Goal: Information Seeking & Learning: Check status

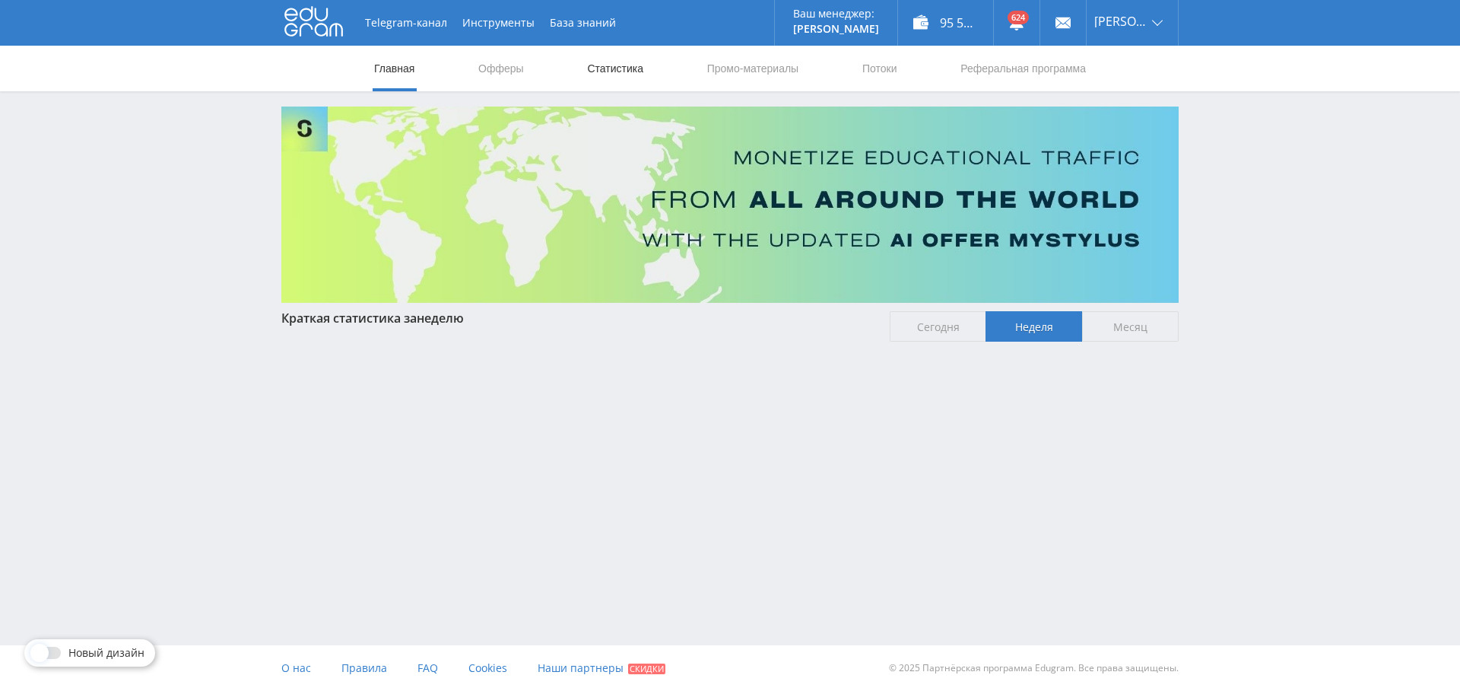
click at [625, 62] on link "Статистика" at bounding box center [615, 69] width 59 height 46
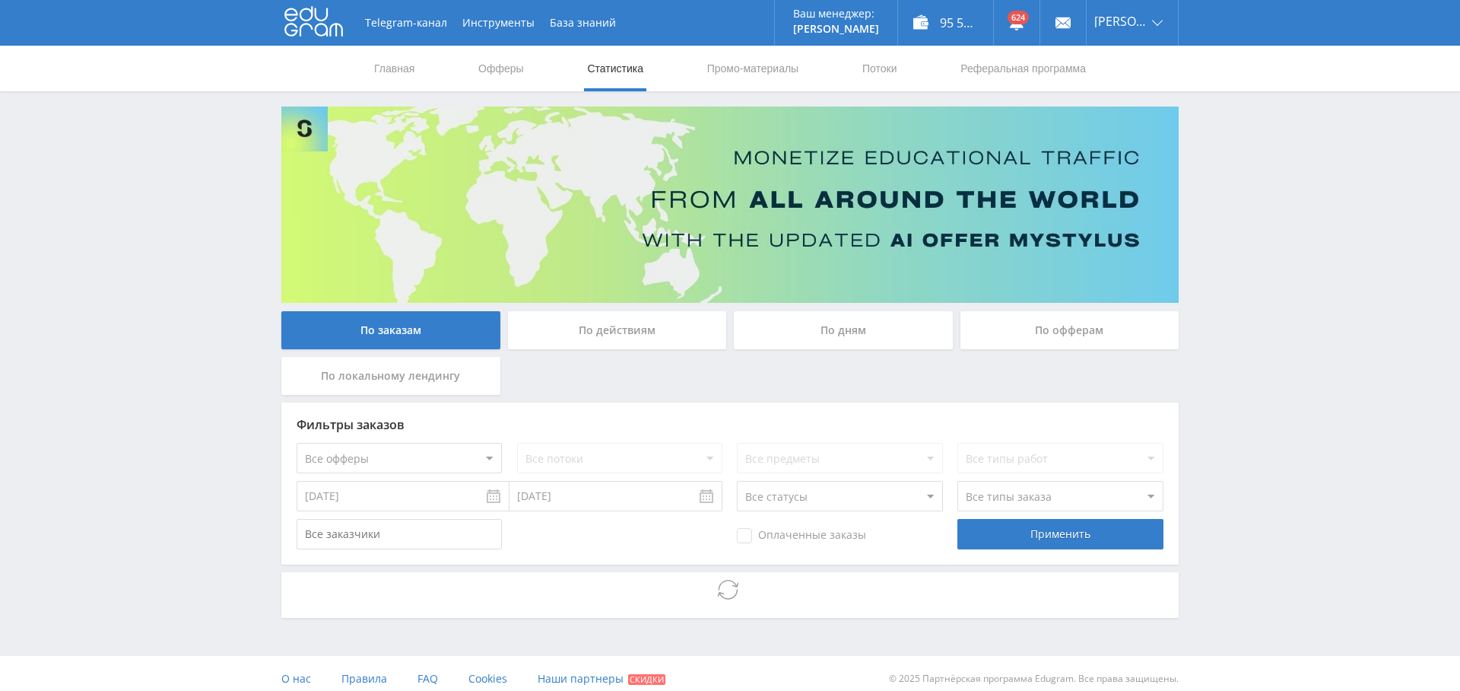
click at [879, 326] on div "По дням" at bounding box center [843, 330] width 219 height 38
click at [0, 0] on input "По дням" at bounding box center [0, 0] width 0 height 0
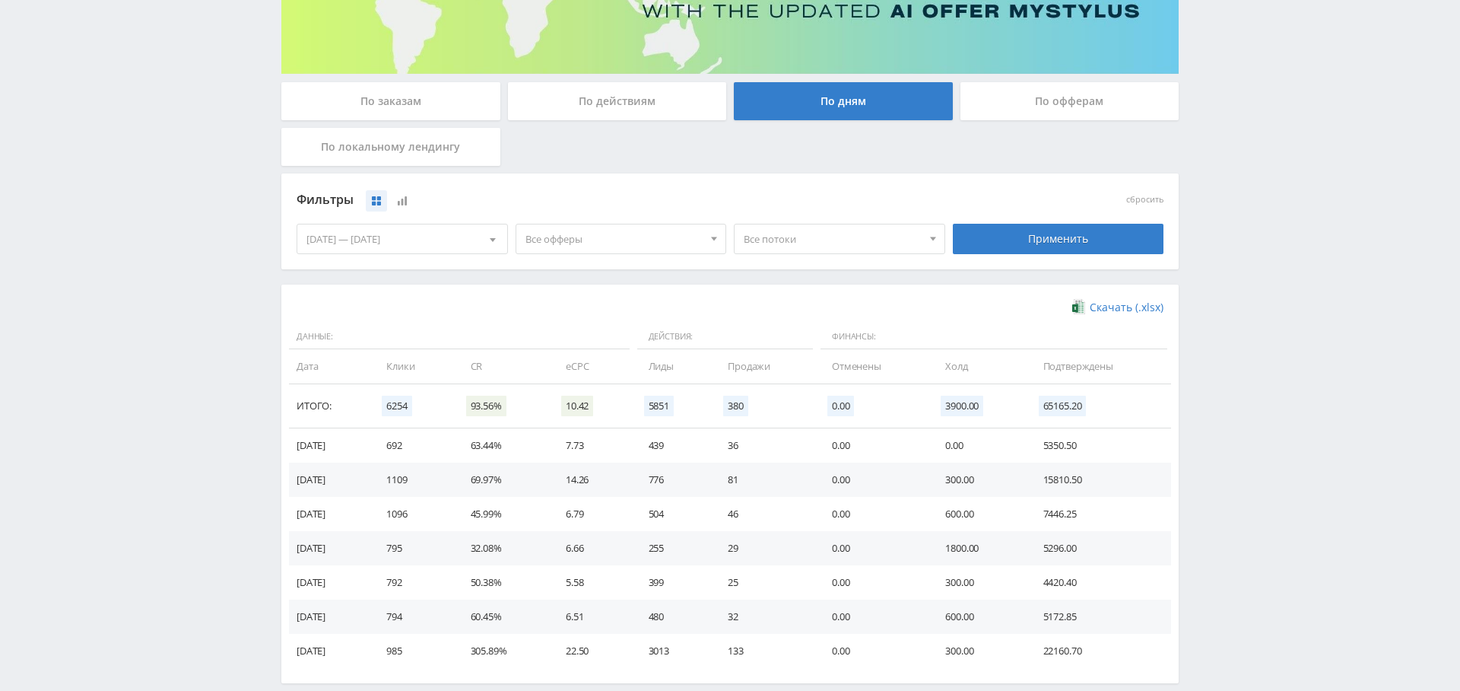
scroll to position [303, 0]
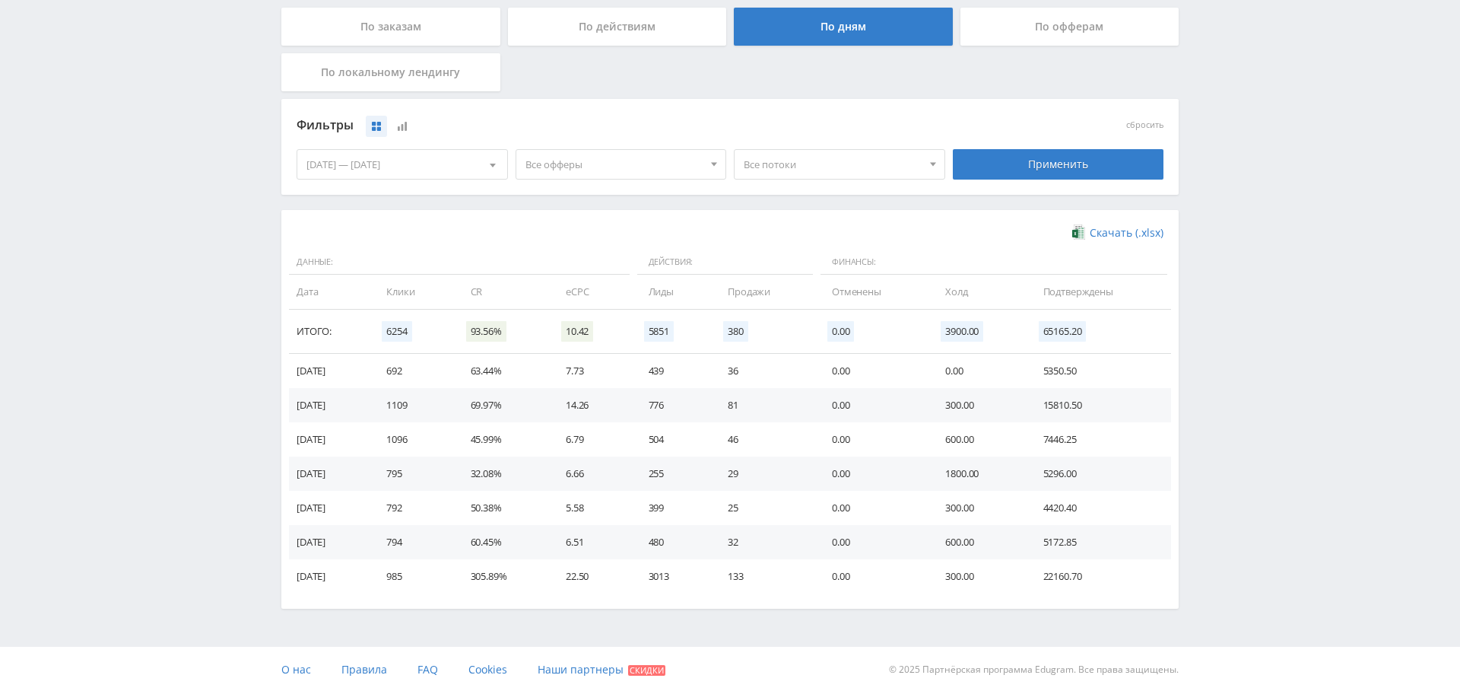
click at [419, 407] on td "1109" at bounding box center [413, 405] width 84 height 34
click at [670, 401] on td "776" at bounding box center [674, 405] width 80 height 34
click at [739, 400] on td "81" at bounding box center [765, 405] width 104 height 34
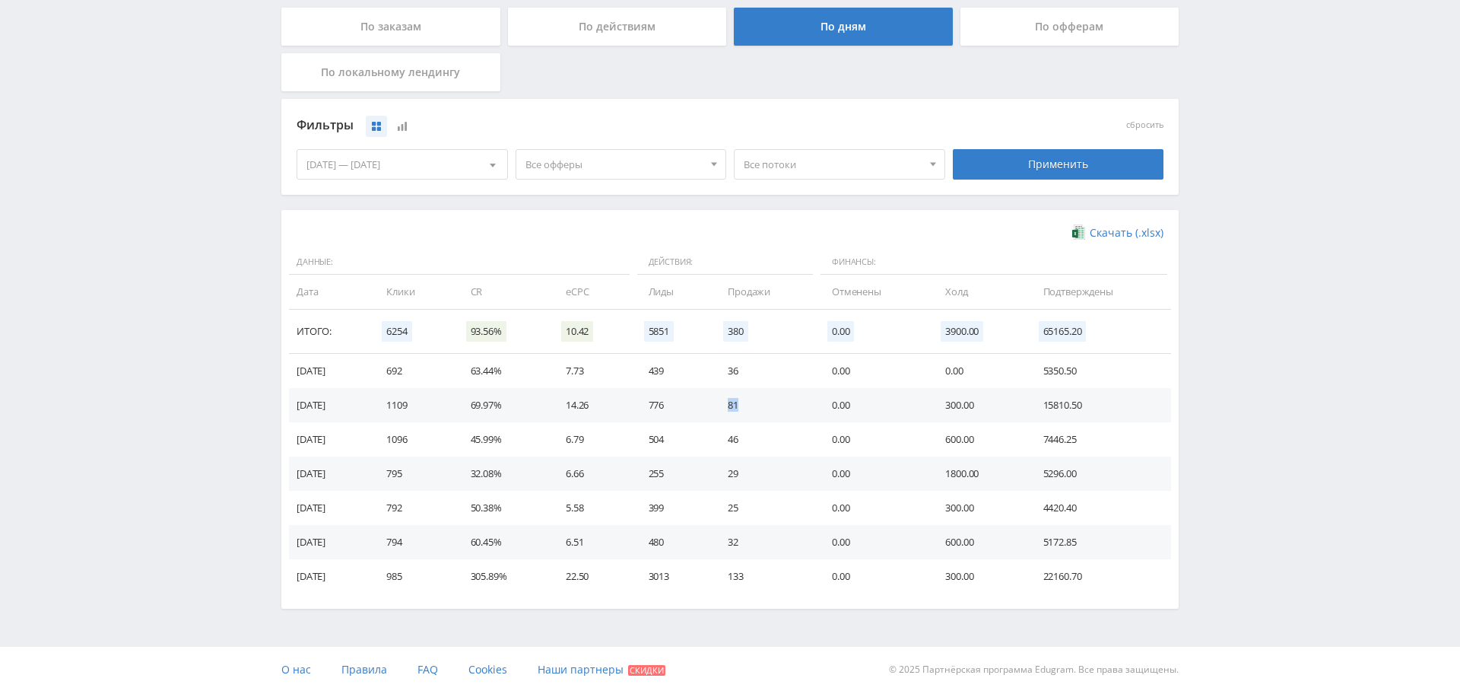
click at [739, 400] on td "81" at bounding box center [765, 405] width 104 height 34
drag, startPoint x: 405, startPoint y: 575, endPoint x: 452, endPoint y: 574, distance: 47.2
click at [452, 574] on td "985" at bounding box center [413, 576] width 84 height 34
click at [669, 570] on td "3013" at bounding box center [674, 576] width 80 height 34
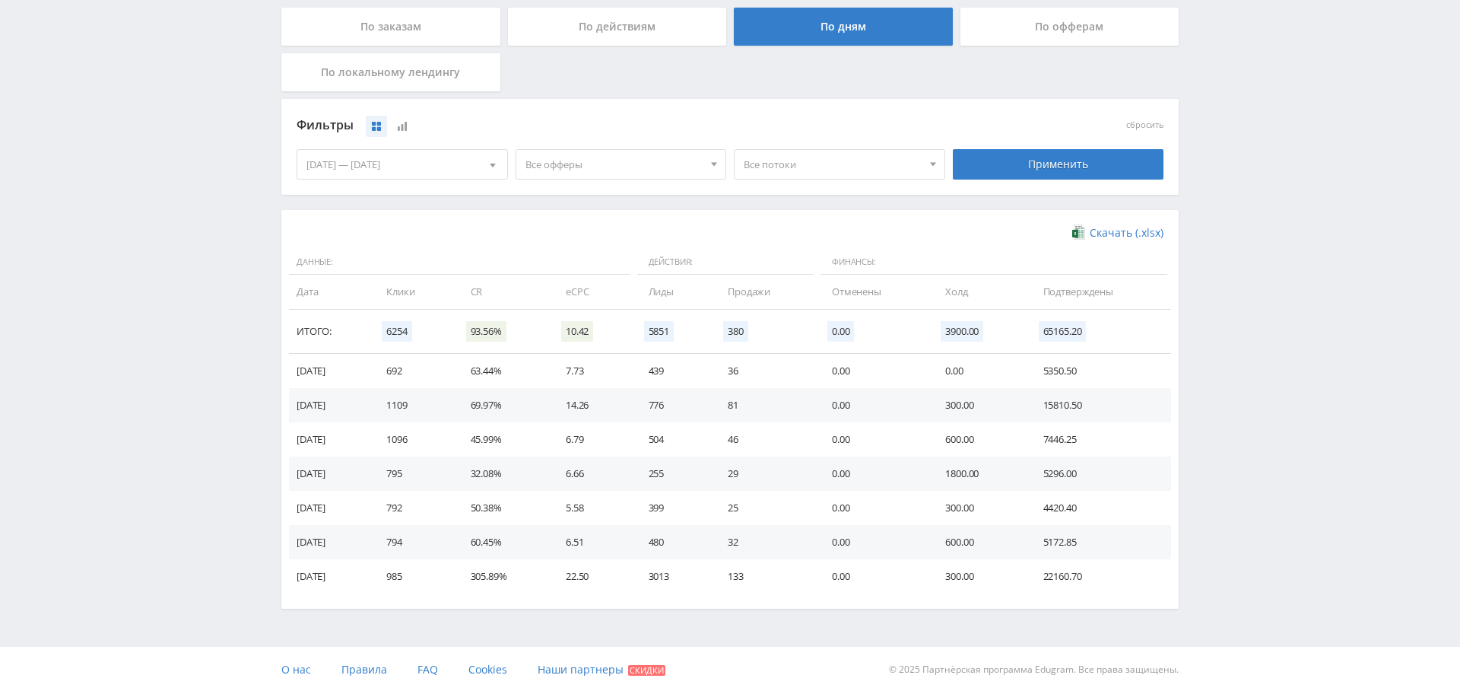
click at [749, 574] on td "133" at bounding box center [765, 576] width 104 height 34
drag, startPoint x: 385, startPoint y: 504, endPoint x: 1026, endPoint y: 510, distance: 641.2
click at [1025, 510] on tr "[DATE] 792 50.38% 5.58 399 25 0.00 300.00 4420.40" at bounding box center [730, 508] width 882 height 34
drag, startPoint x: 1109, startPoint y: 501, endPoint x: 649, endPoint y: 523, distance: 460.7
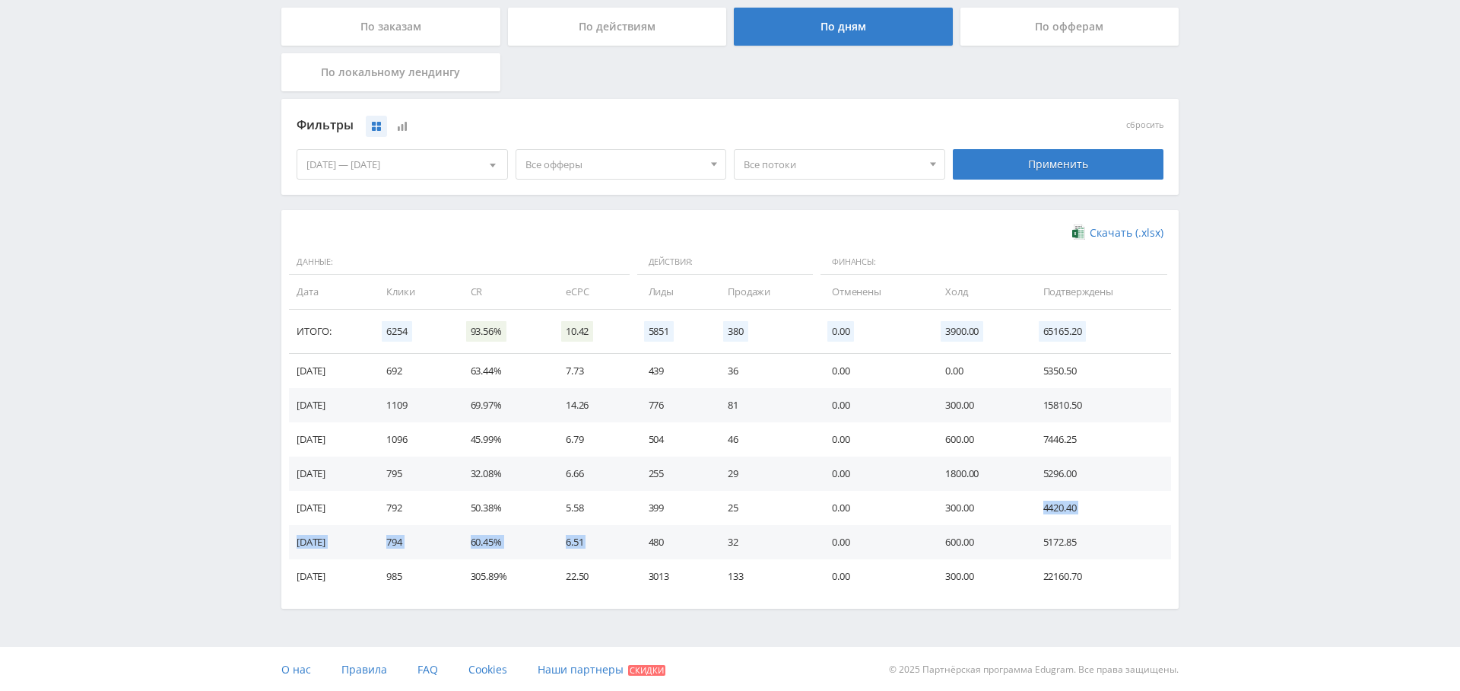
click at [649, 523] on tr "[DATE] 792 50.38% 5.58 399 25 0.00 300.00 4420.40" at bounding box center [730, 508] width 882 height 34
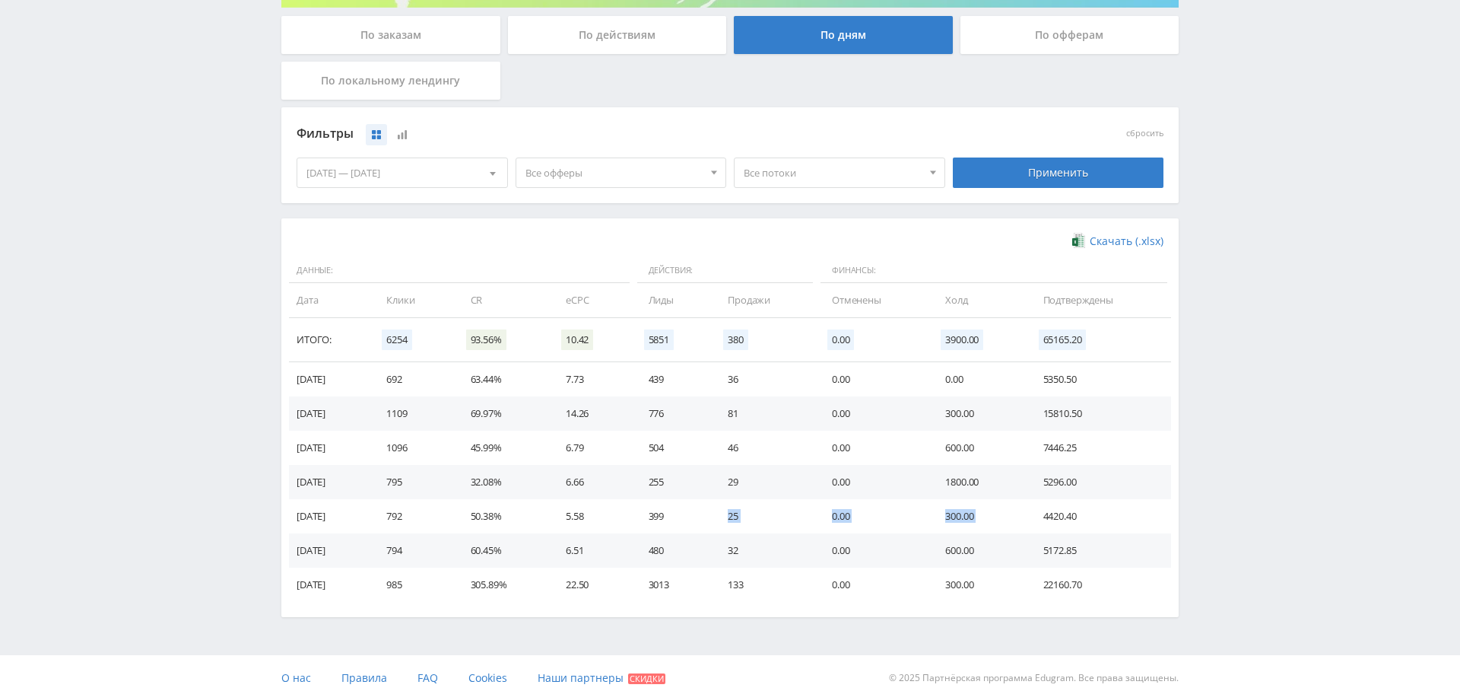
scroll to position [297, 0]
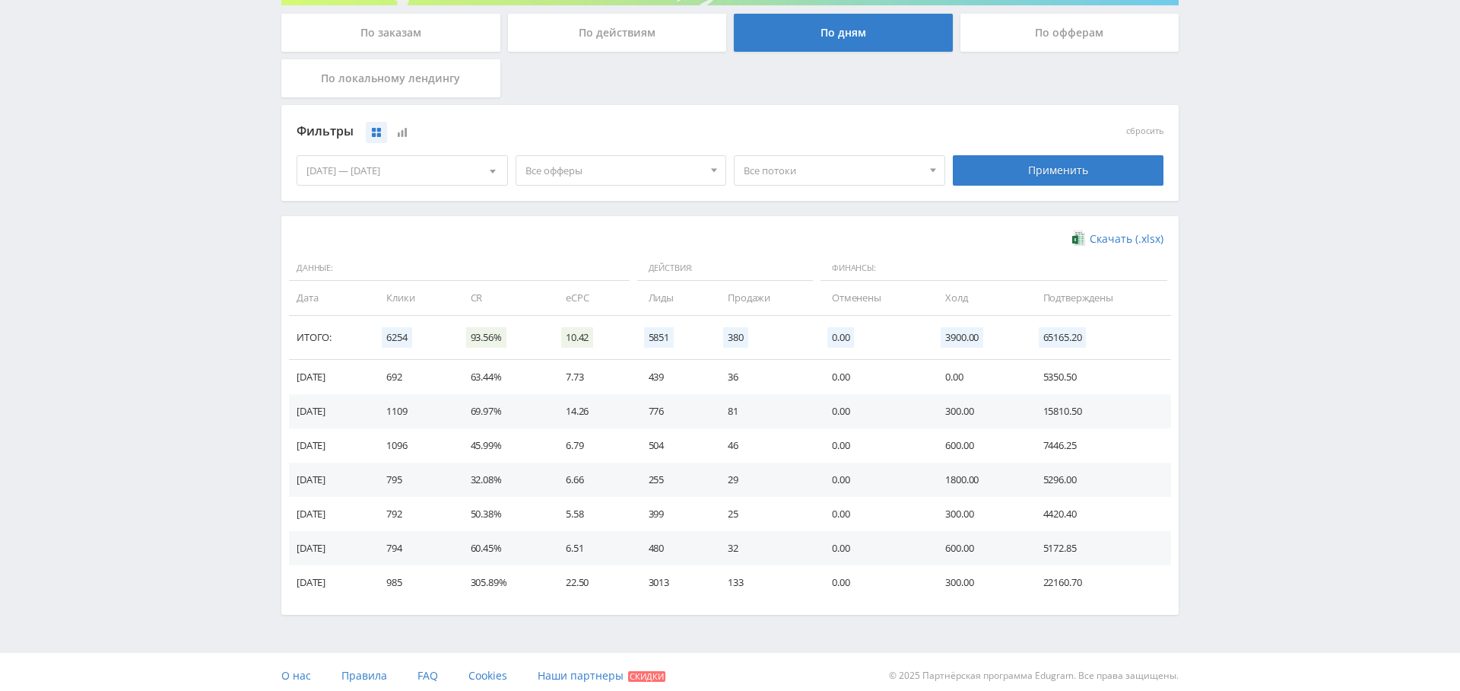
click at [668, 510] on td "399" at bounding box center [674, 514] width 80 height 34
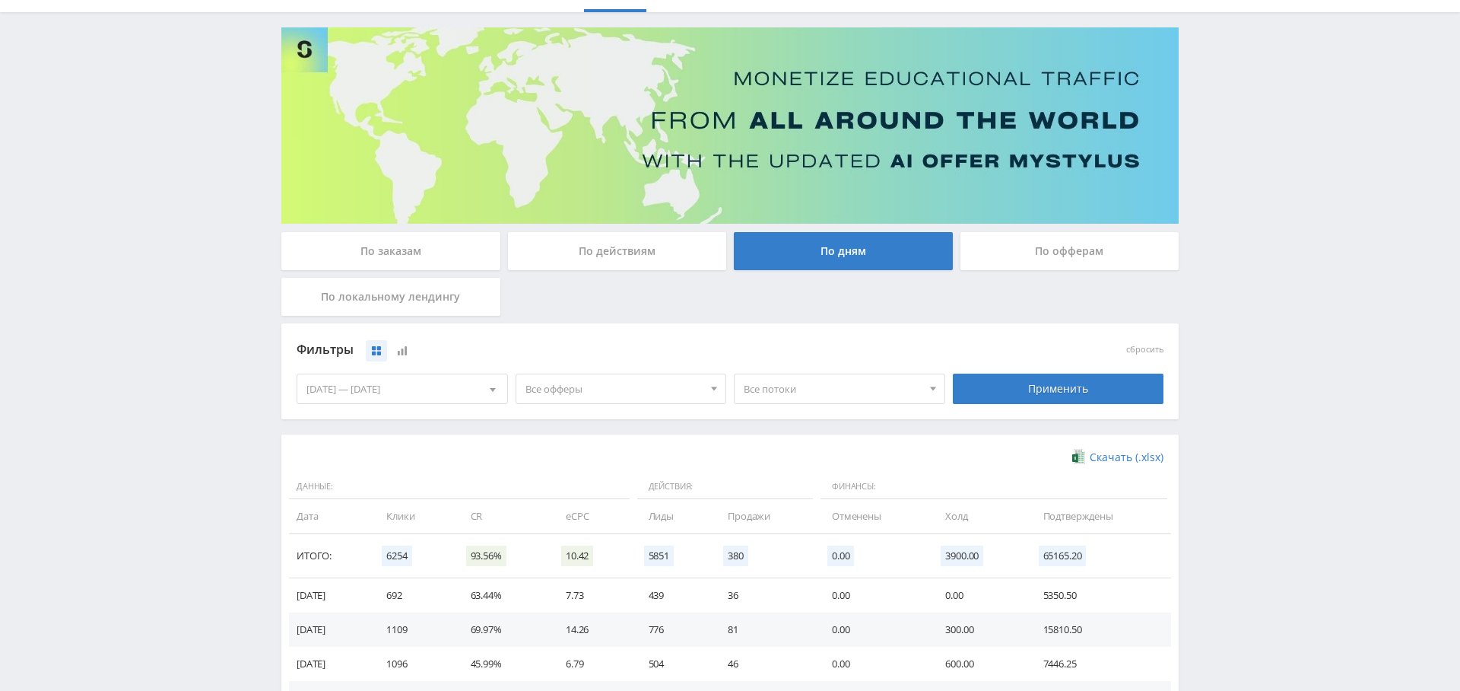
scroll to position [0, 0]
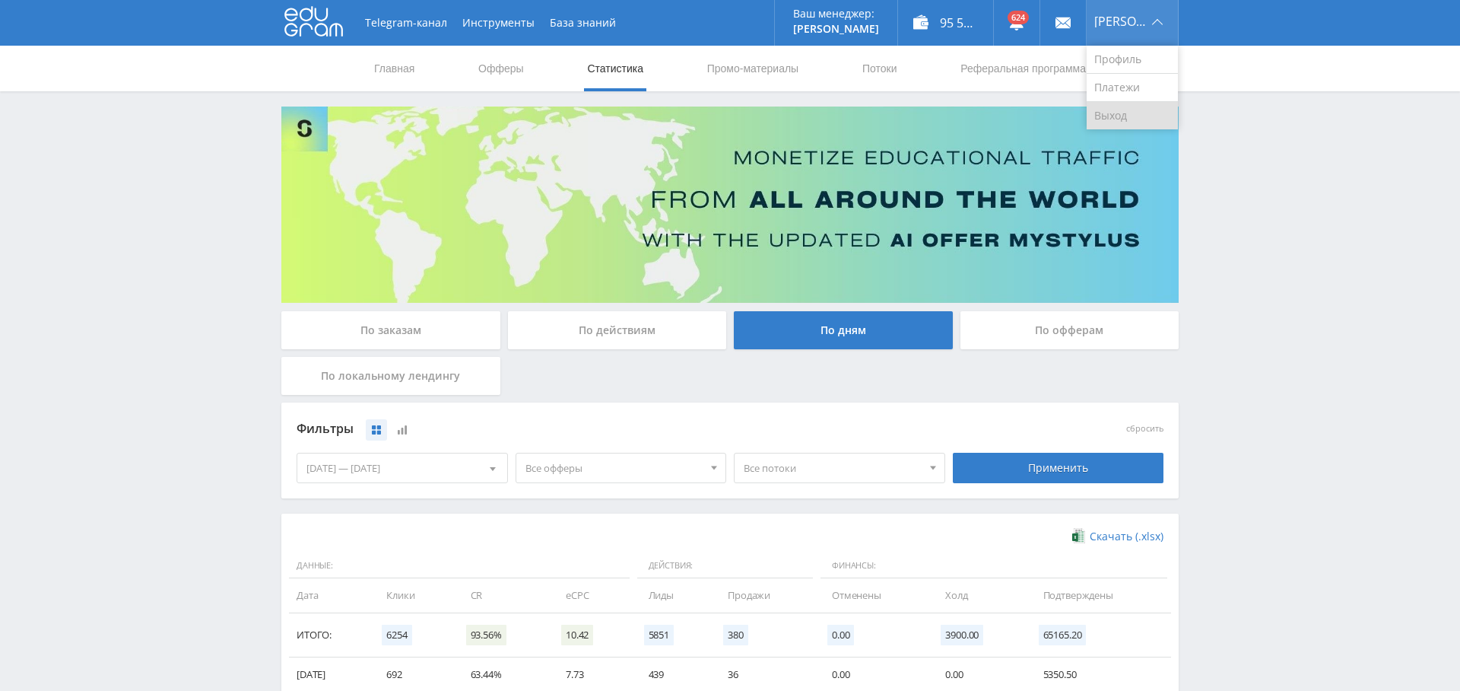
click at [1115, 109] on link "Выход" at bounding box center [1132, 115] width 91 height 27
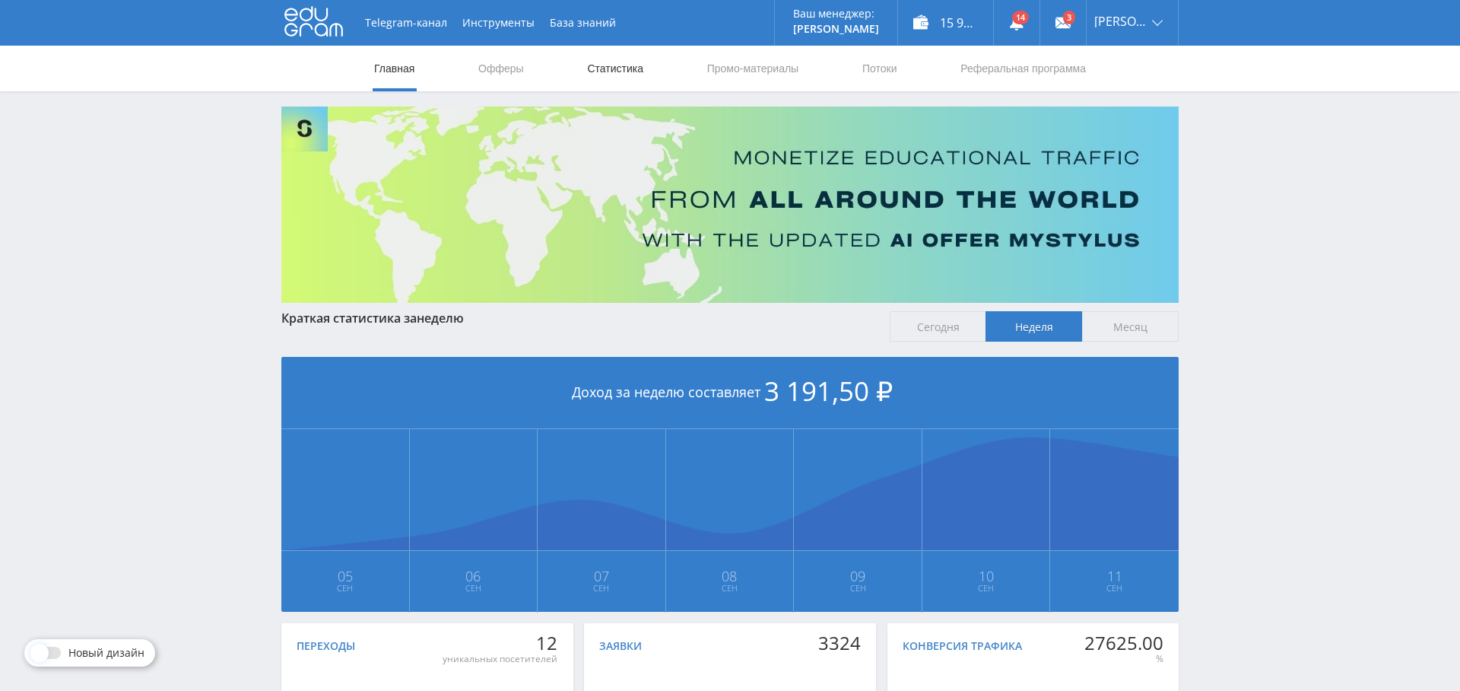
click at [627, 72] on link "Статистика" at bounding box center [615, 69] width 59 height 46
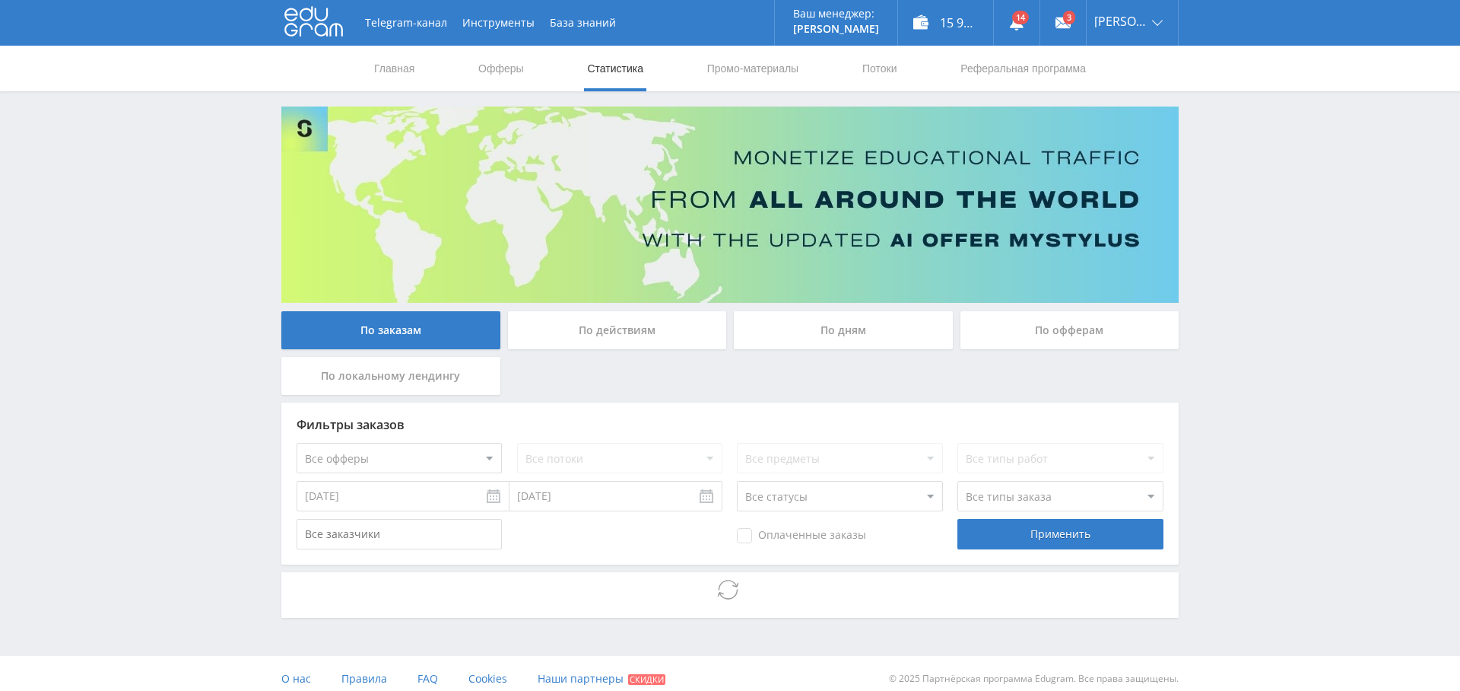
click at [866, 329] on div "По дням" at bounding box center [843, 330] width 219 height 38
click at [0, 0] on input "По дням" at bounding box center [0, 0] width 0 height 0
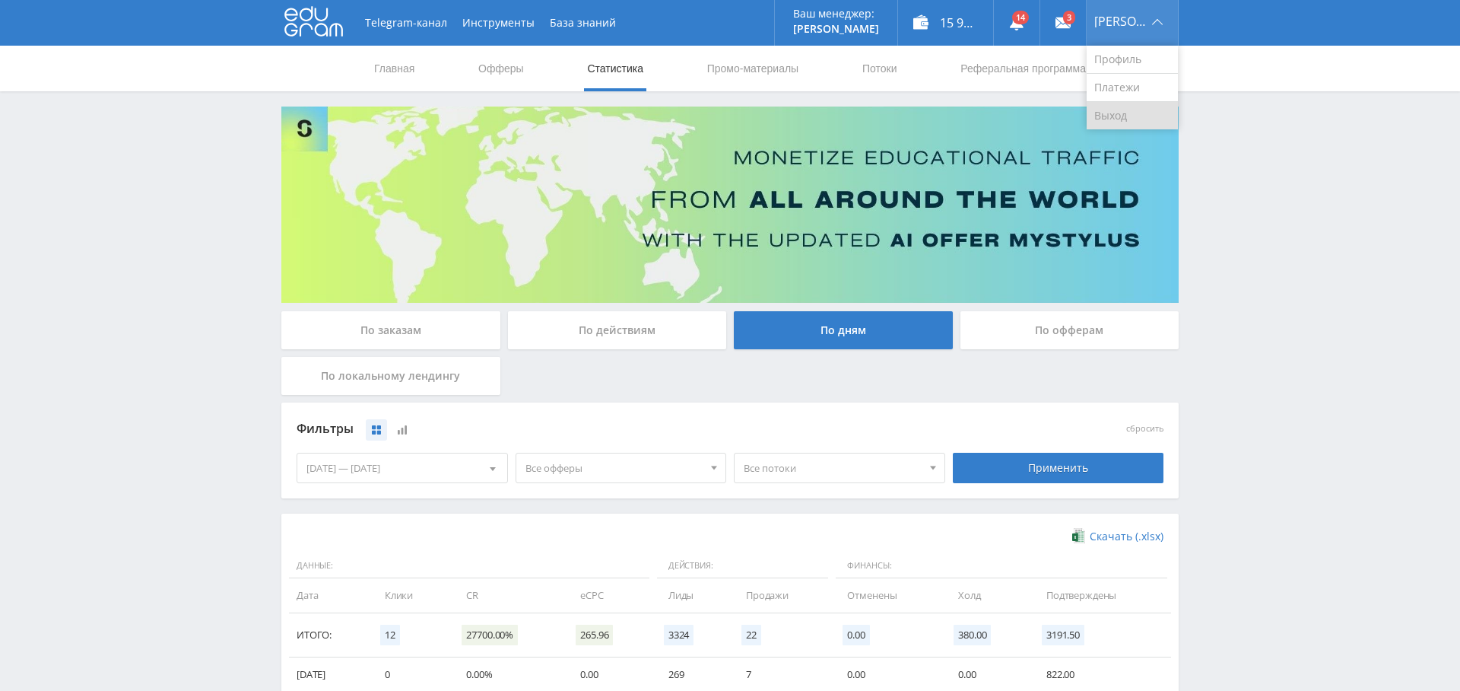
click at [1120, 122] on link "Выход" at bounding box center [1132, 115] width 91 height 27
